Goal: Complete application form: Complete application form

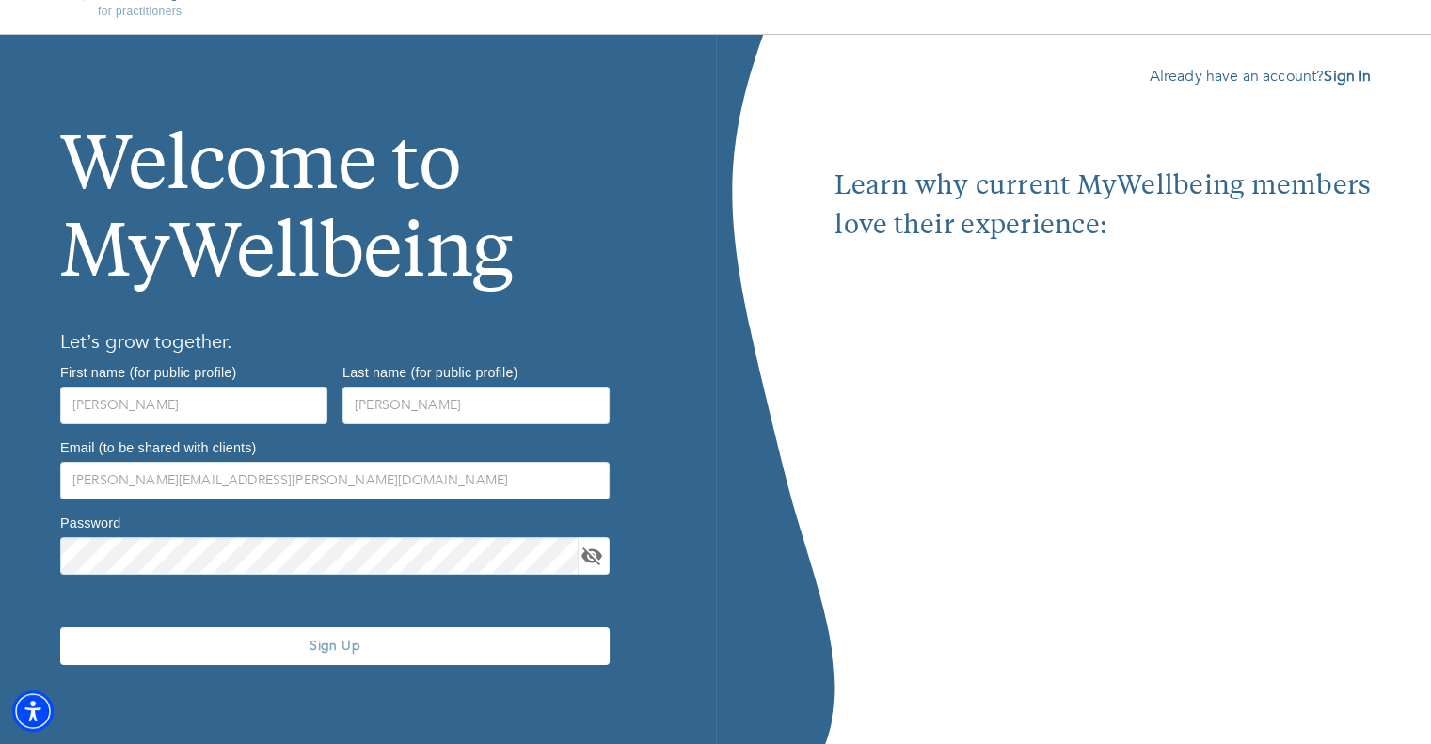
scroll to position [38, 0]
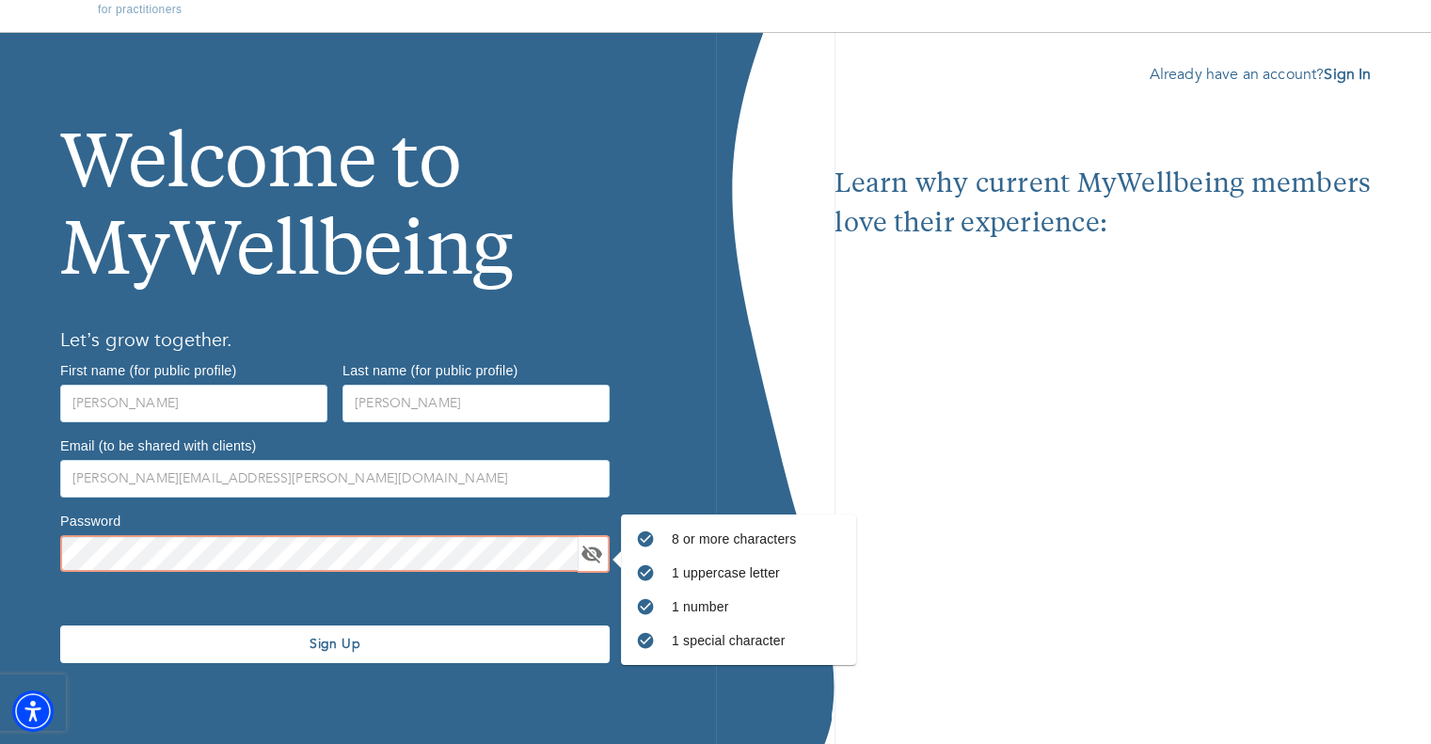
click at [589, 550] on icon "toggle password visibility" at bounding box center [592, 554] width 23 height 23
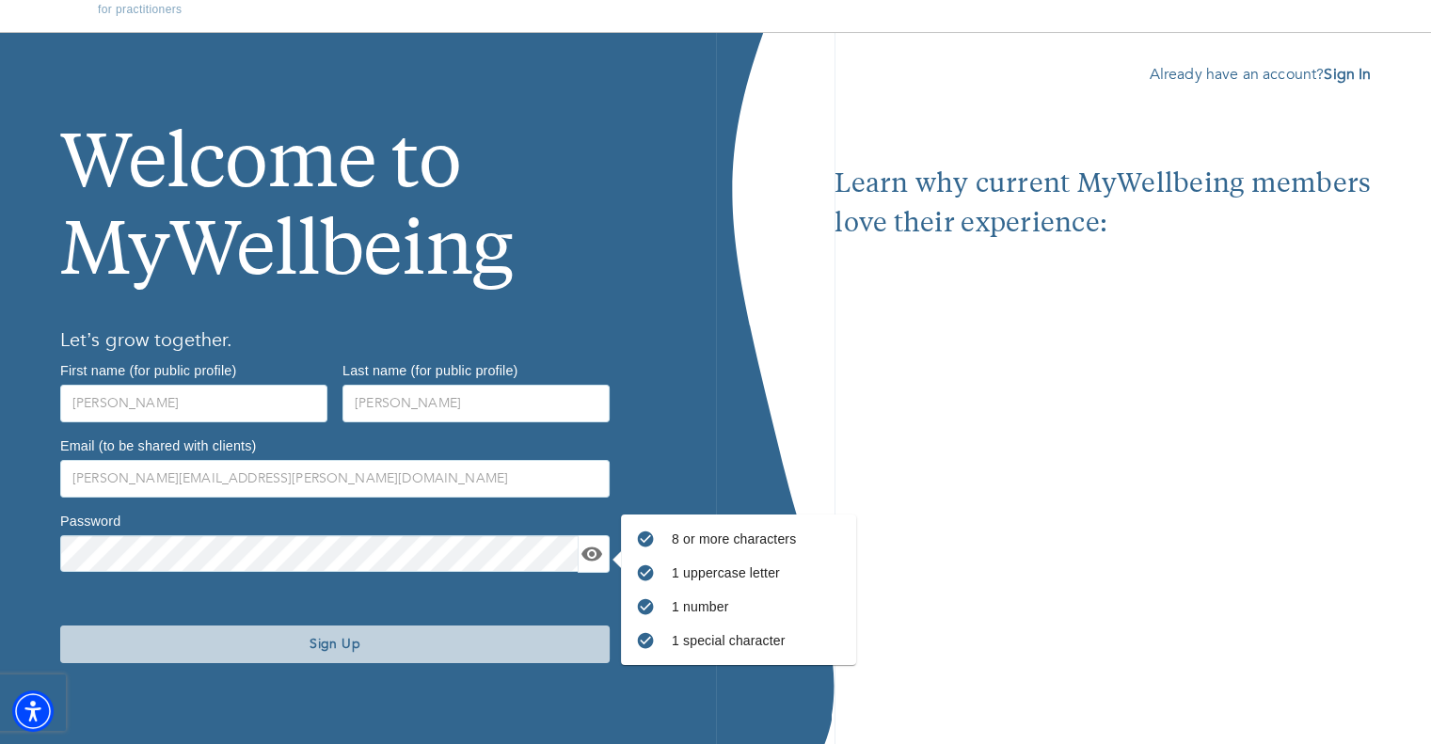
click at [420, 648] on span "Sign Up" at bounding box center [335, 644] width 534 height 18
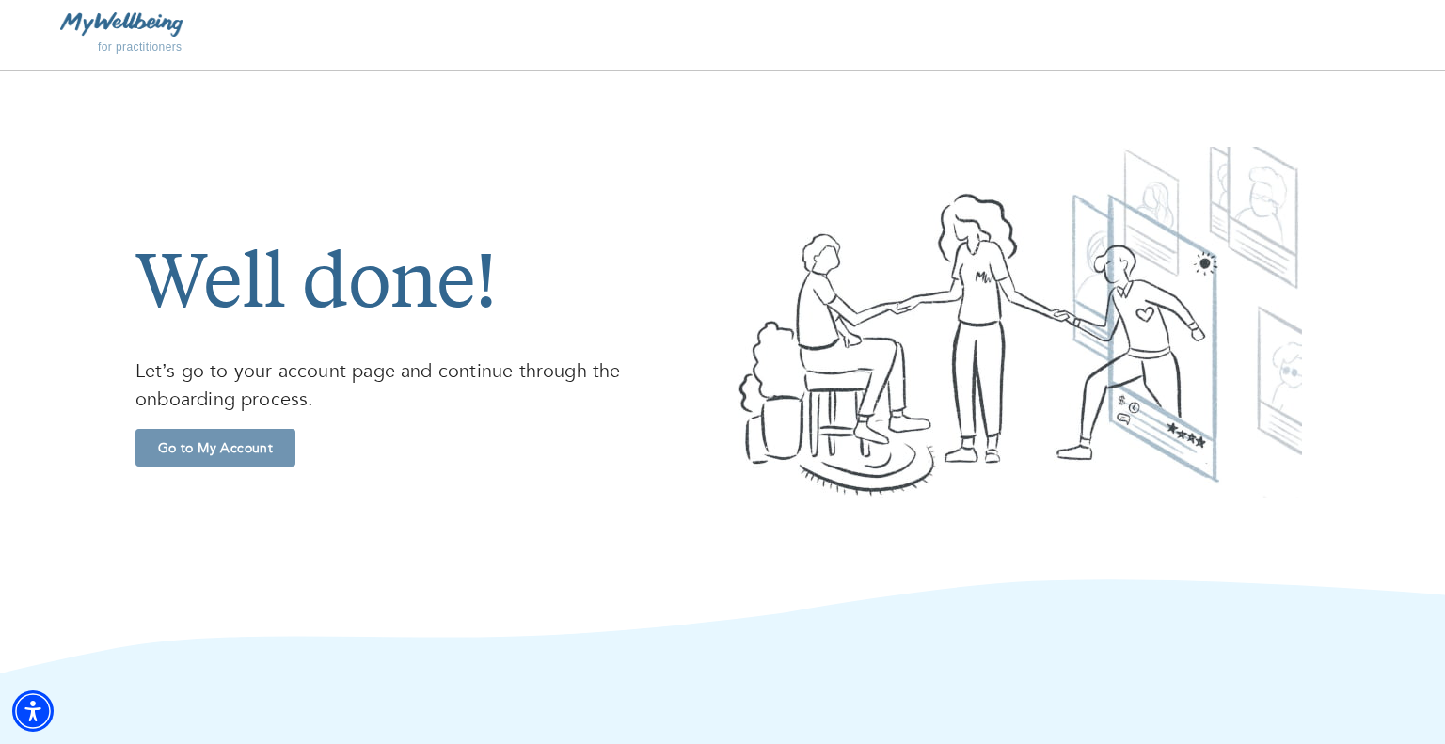
click at [196, 456] on span "Go to My Account" at bounding box center [215, 448] width 145 height 18
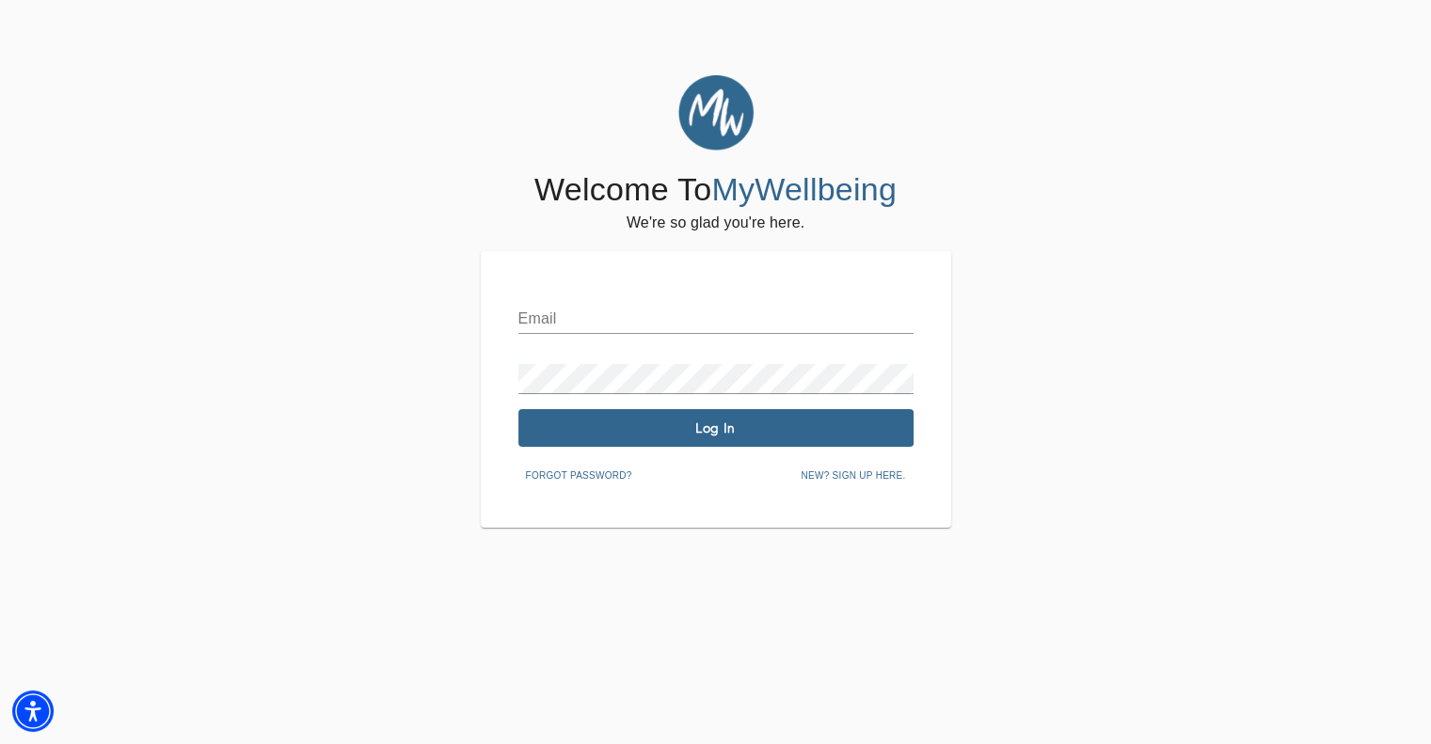
type input "[PERSON_NAME][EMAIL_ADDRESS][PERSON_NAME][DOMAIN_NAME]"
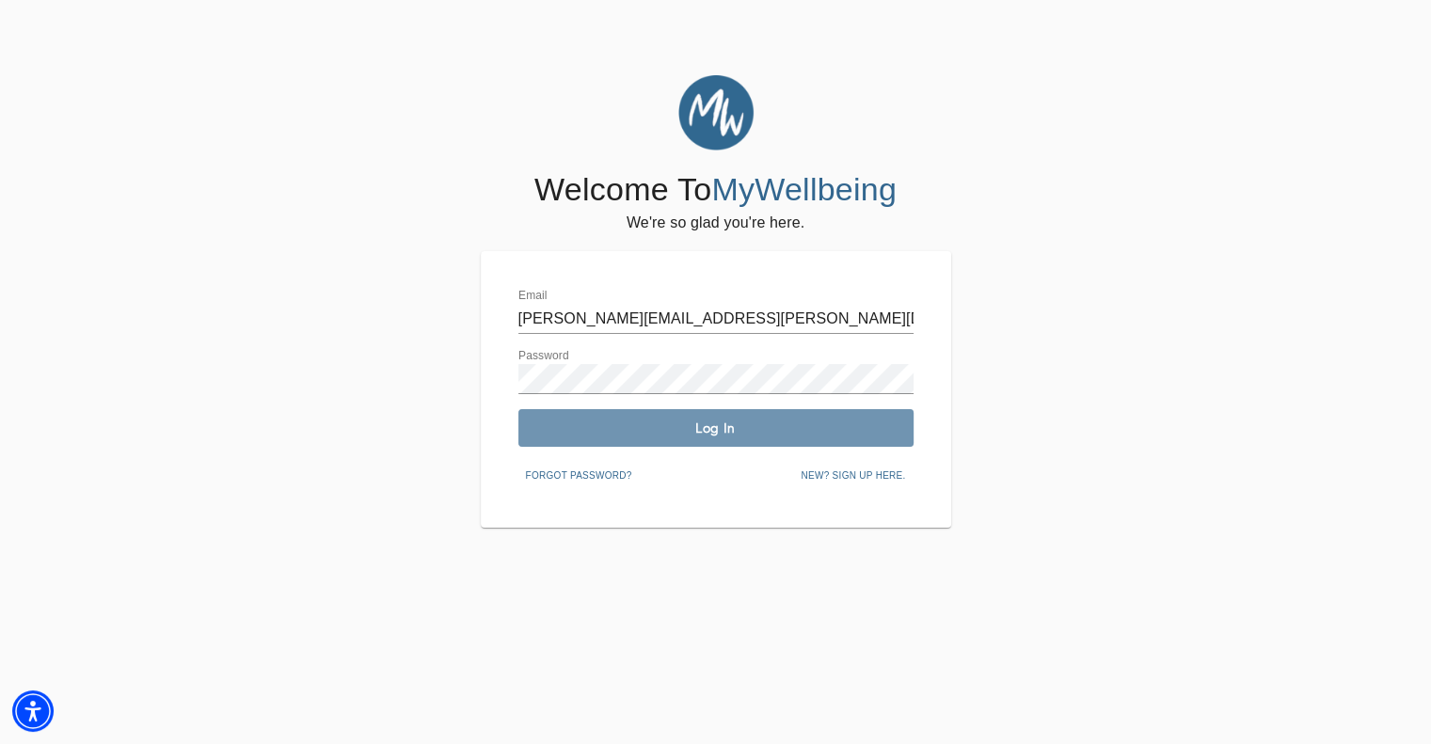
click at [600, 428] on span "Log In" at bounding box center [716, 429] width 380 height 18
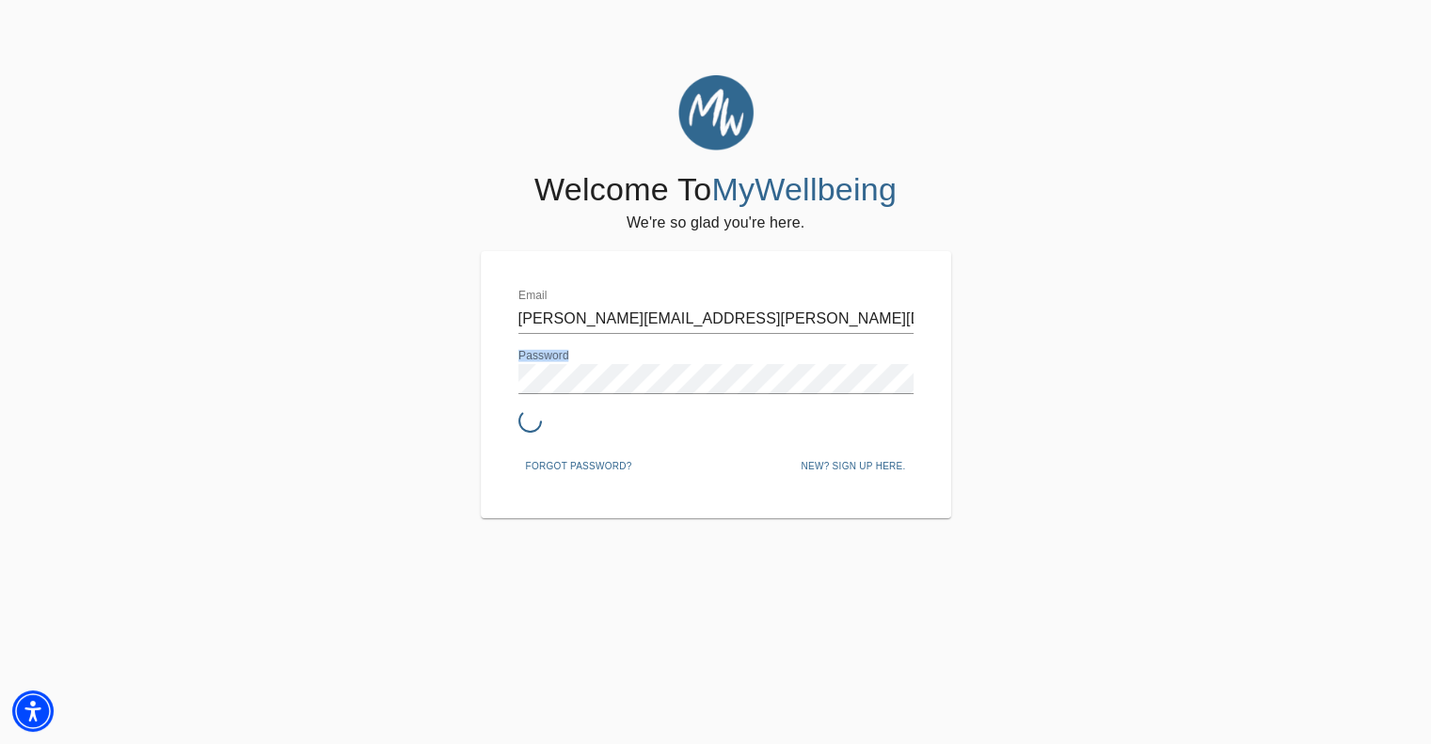
click at [600, 428] on div at bounding box center [715, 423] width 395 height 28
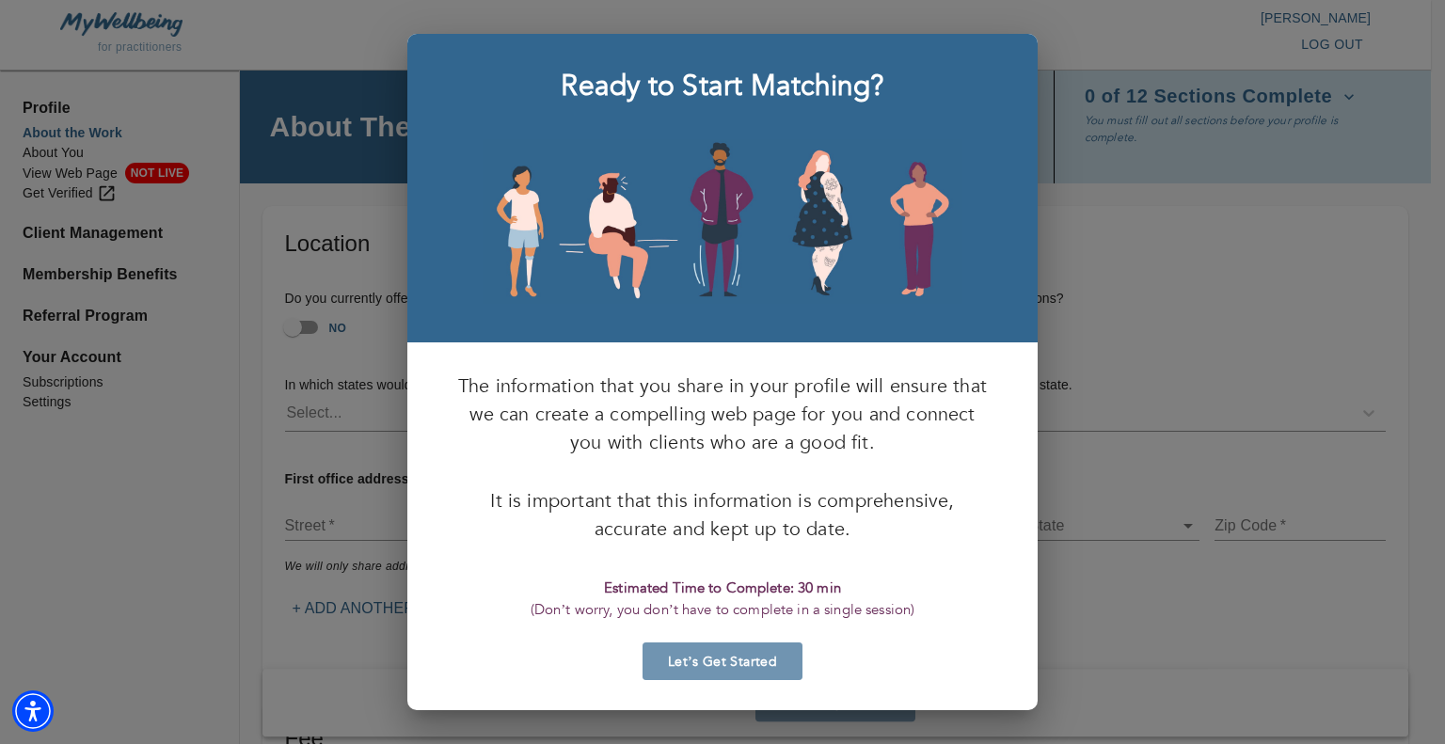
click at [691, 669] on span "Let’s Get Started" at bounding box center [722, 662] width 145 height 18
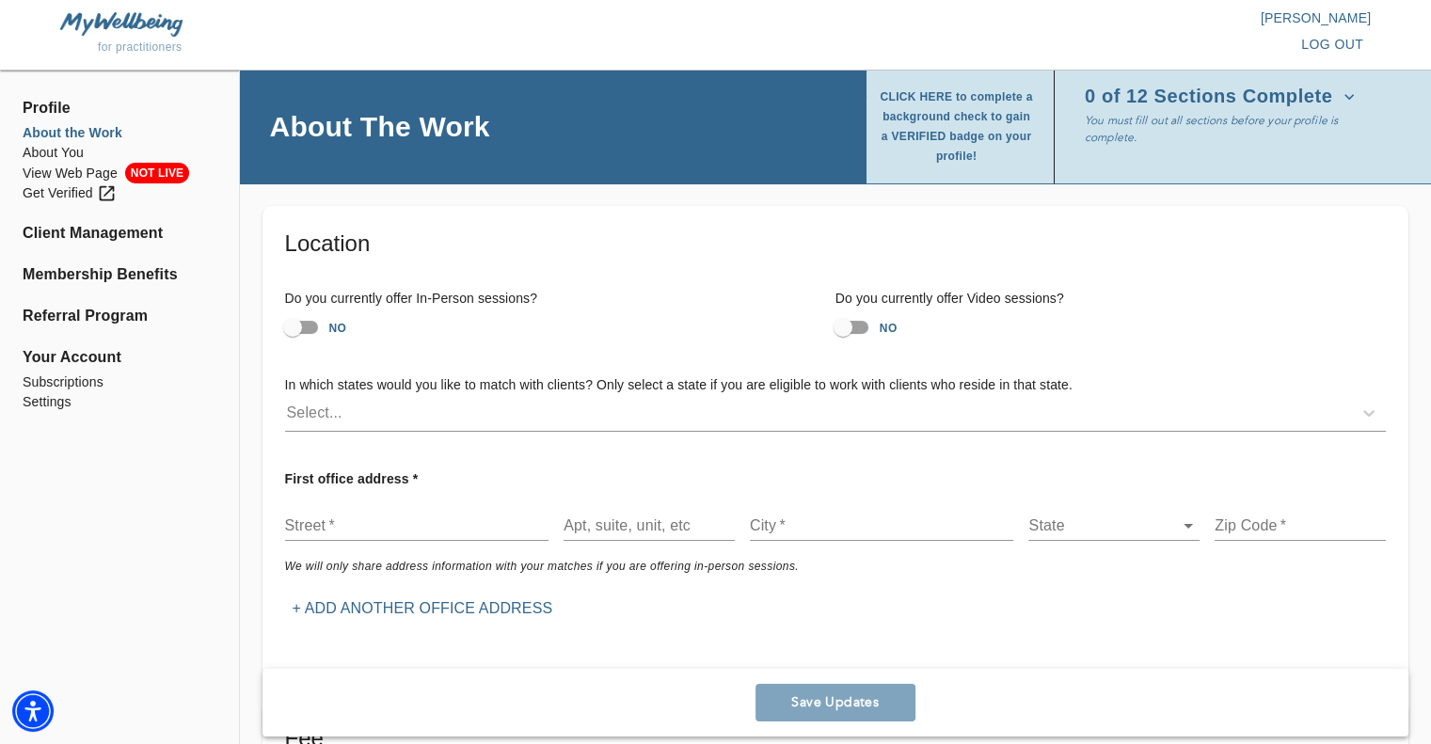
scroll to position [7, 0]
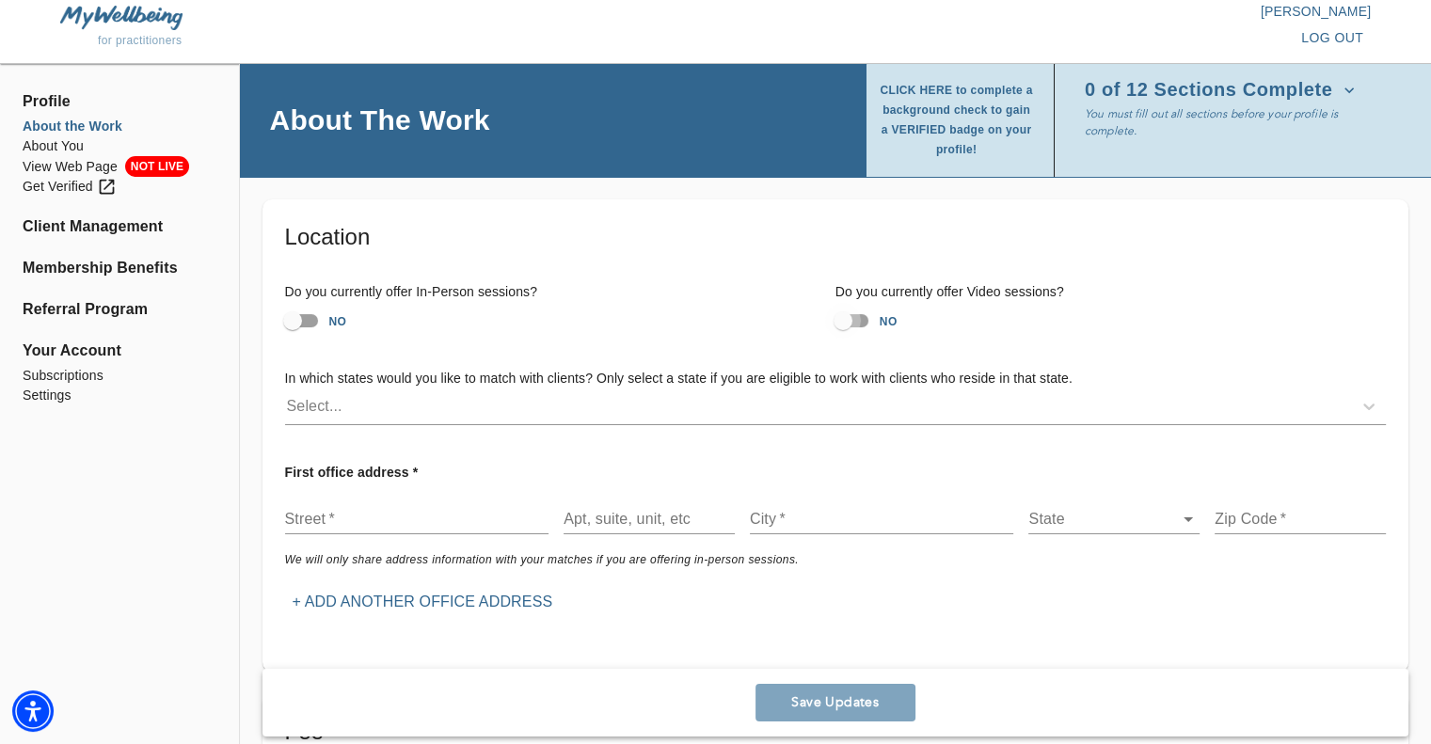
click at [836, 334] on input "NO" at bounding box center [842, 321] width 107 height 36
checkbox input "true"
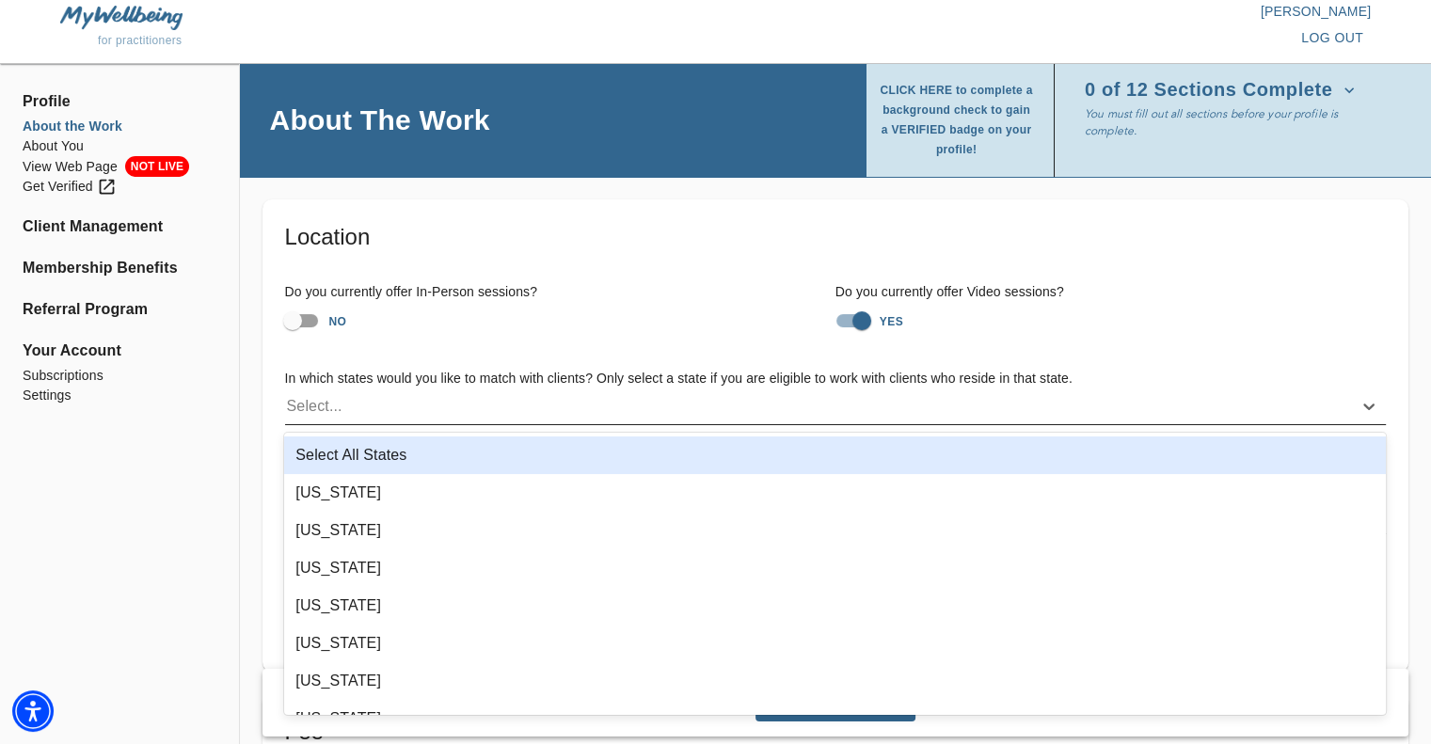
click at [343, 413] on div "Select..." at bounding box center [818, 406] width 1067 height 30
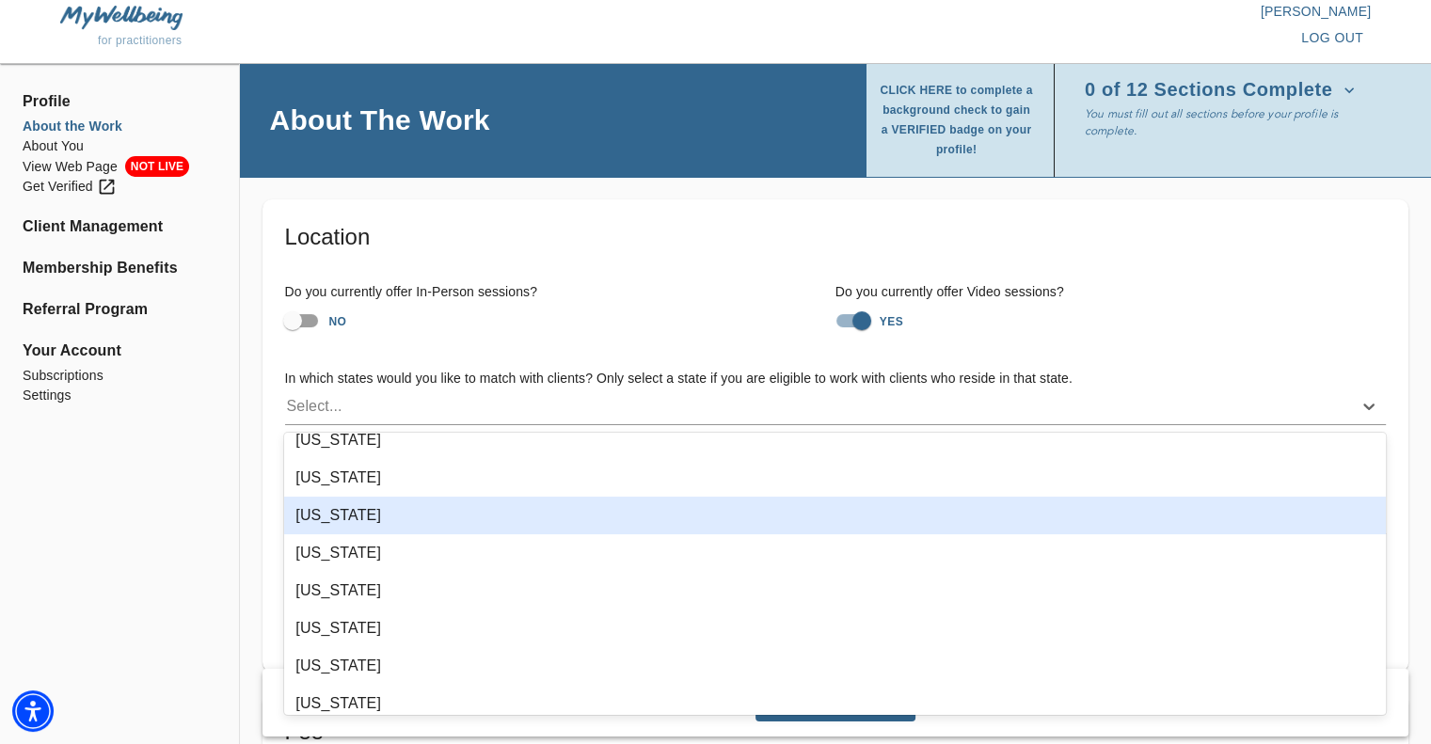
scroll to position [693, 0]
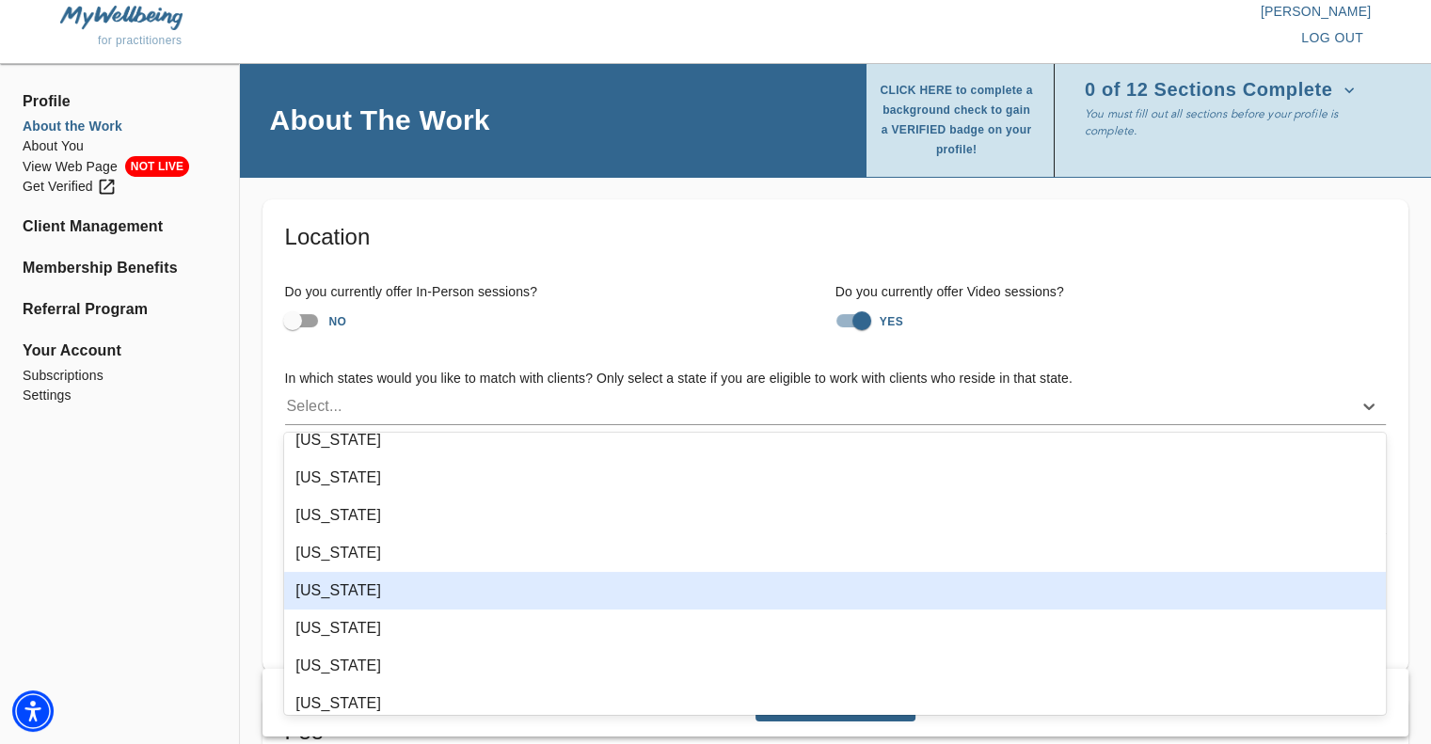
click at [331, 591] on div "[US_STATE]" at bounding box center [835, 591] width 1102 height 38
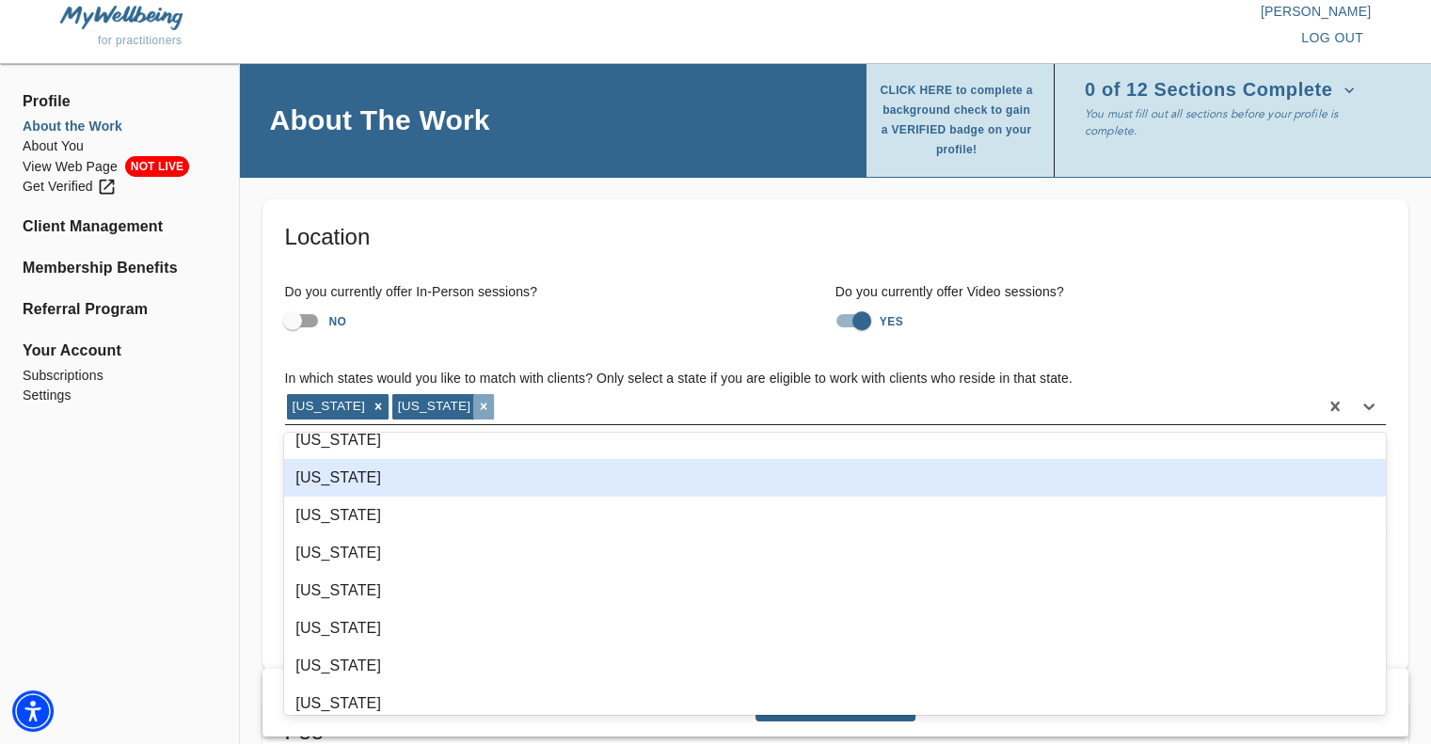
click at [483, 402] on icon at bounding box center [483, 406] width 13 height 13
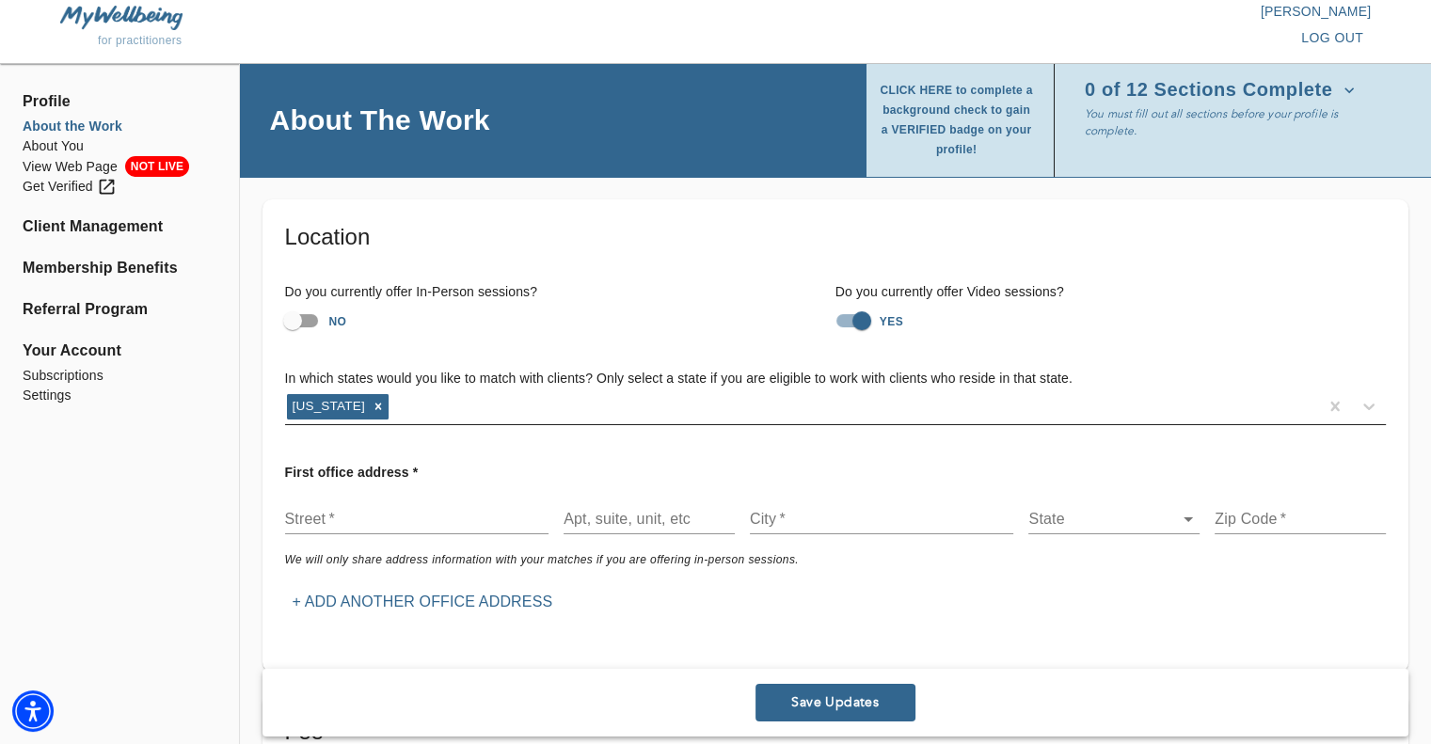
click at [567, 342] on div "Do you currently offer In-Person sessions? NO Do you currently offer Video sess…" at bounding box center [835, 310] width 1131 height 87
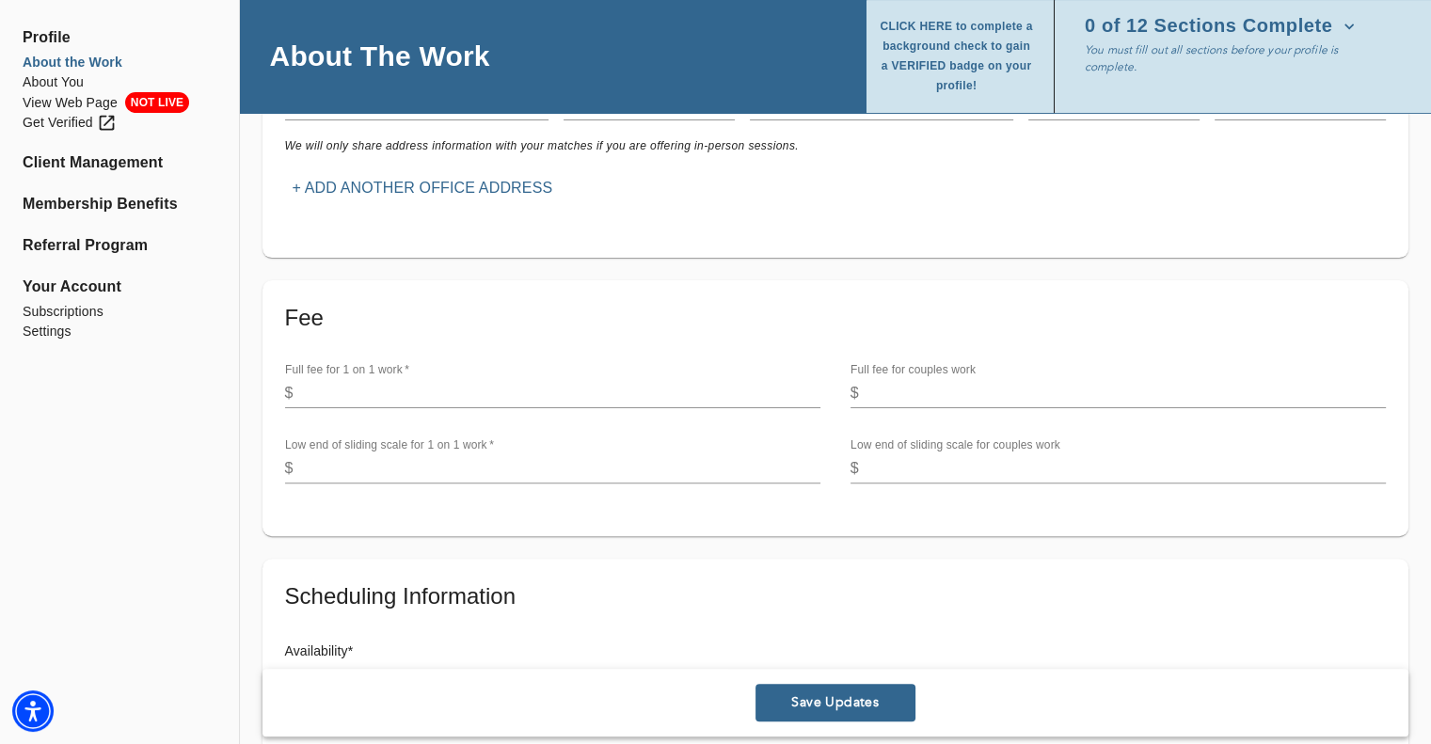
scroll to position [440, 0]
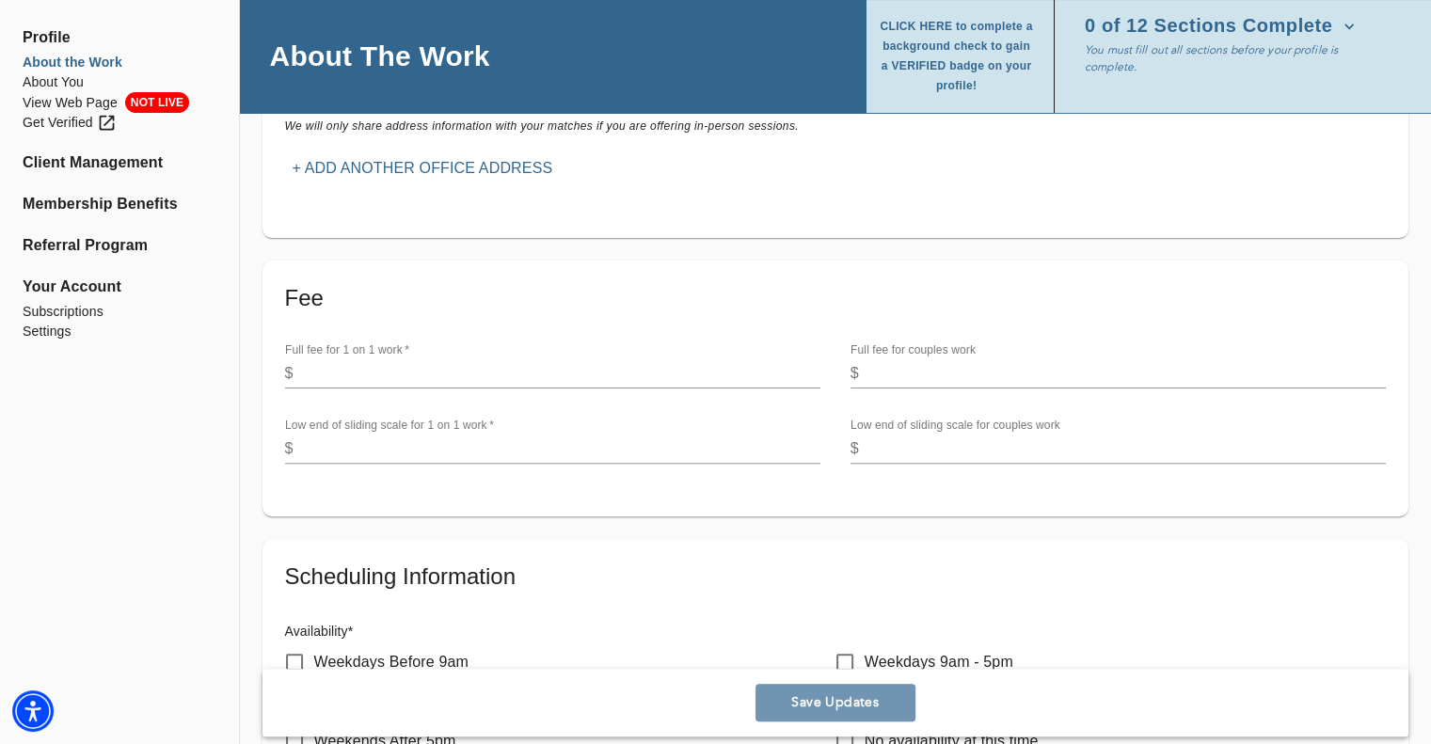
click at [877, 702] on span "Save Updates" at bounding box center [835, 703] width 145 height 18
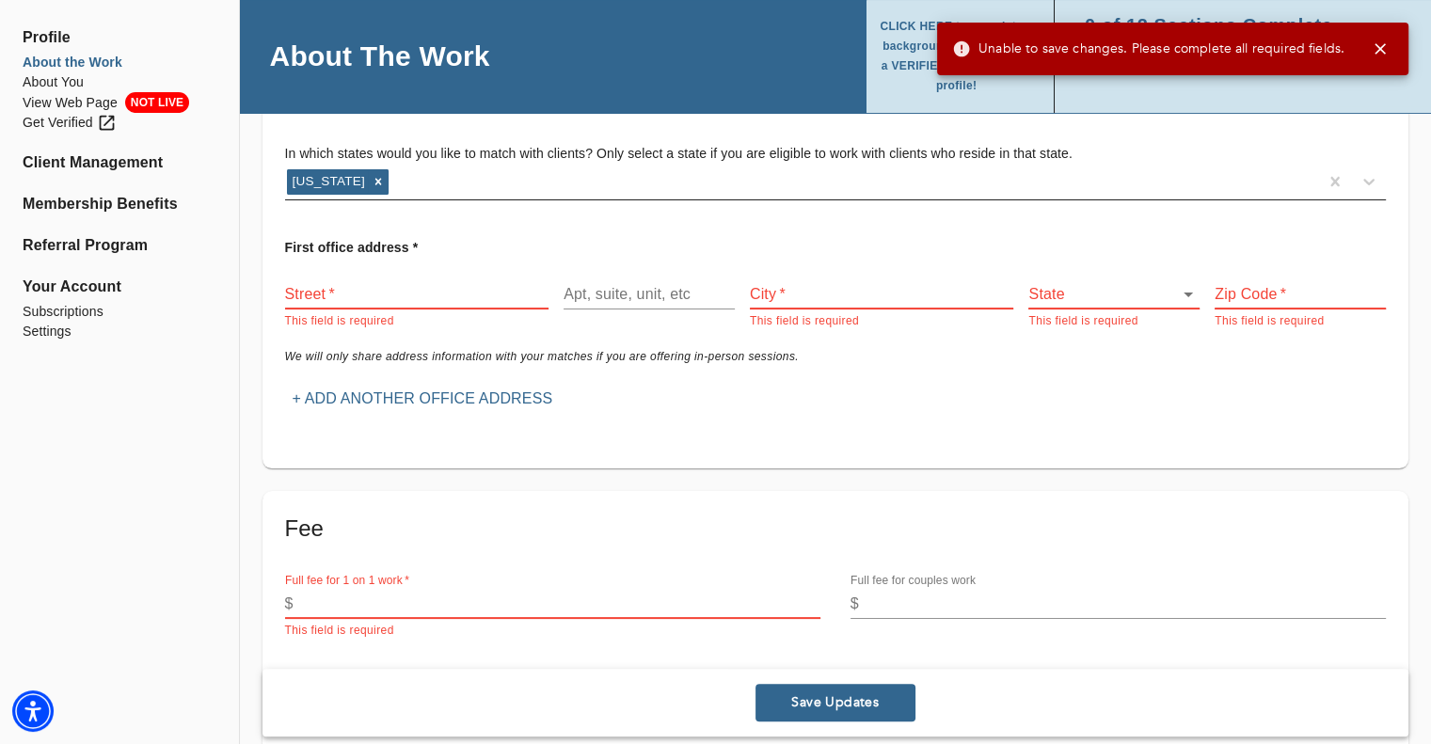
scroll to position [92, 0]
